Goal: Check status

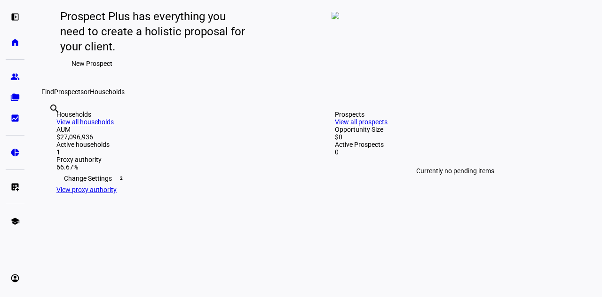
scroll to position [141, 0]
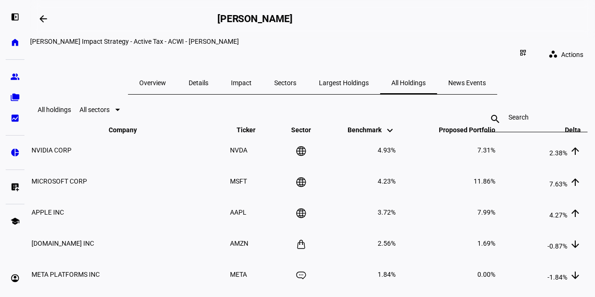
click at [476, 134] on span "Proposed Portfolio keyboard_arrow_down keyboard_arrow_up" at bounding box center [460, 130] width 71 height 8
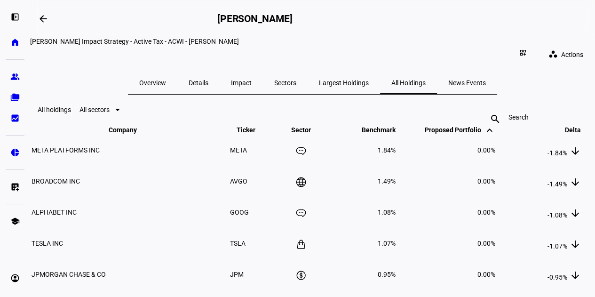
click at [479, 134] on span "Proposed Portfolio keyboard_arrow_down keyboard_arrow_up" at bounding box center [460, 130] width 71 height 8
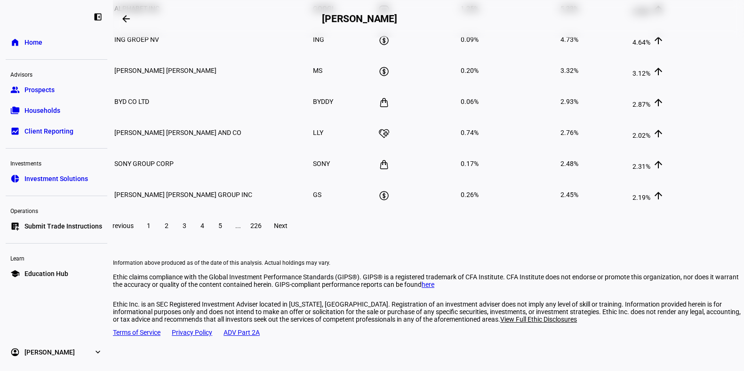
click at [602, 169] on table "Company keyboard_arrow_down keyboard_arrow_up Ticker keyboard_arrow_down keyboa…" at bounding box center [389, 50] width 553 height 321
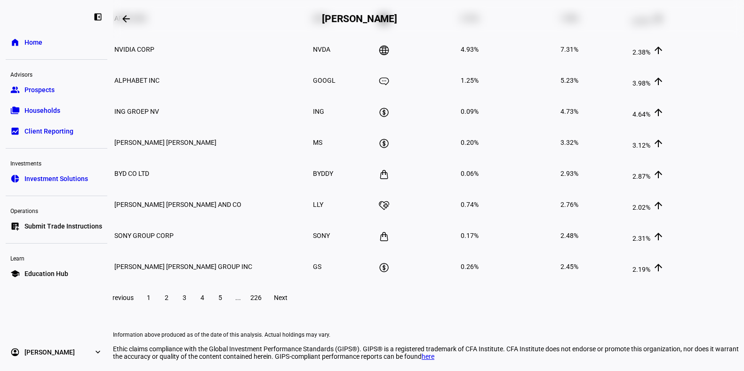
scroll to position [58, 0]
